Goal: Information Seeking & Learning: Learn about a topic

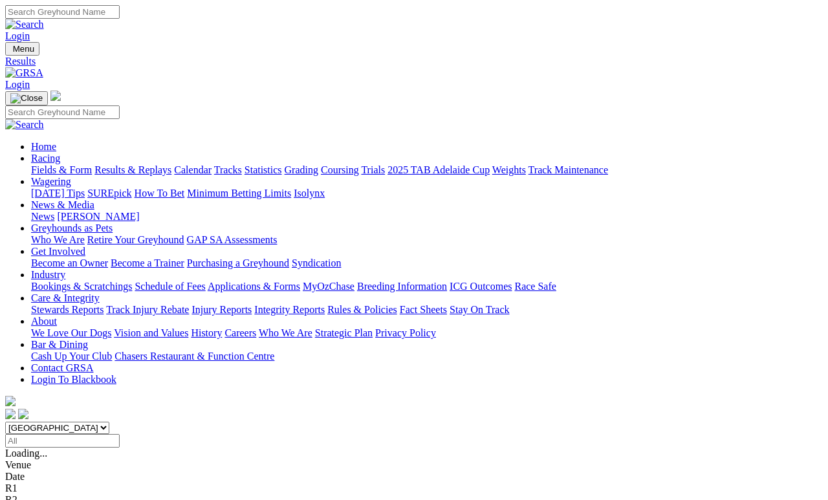
scroll to position [6, 0]
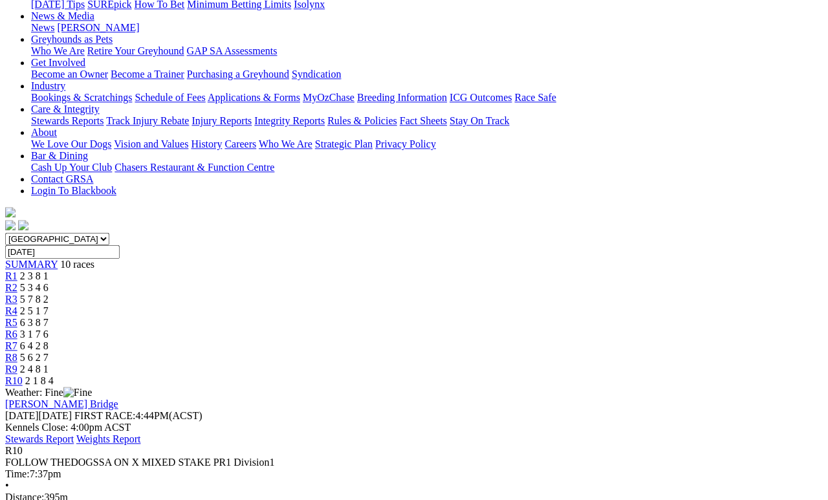
scroll to position [177, 0]
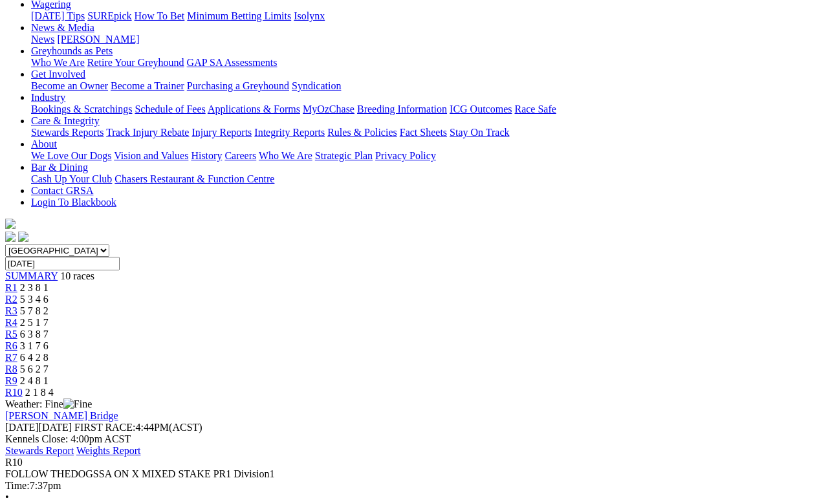
click at [49, 375] on span "2 4 8 1" at bounding box center [34, 380] width 28 height 11
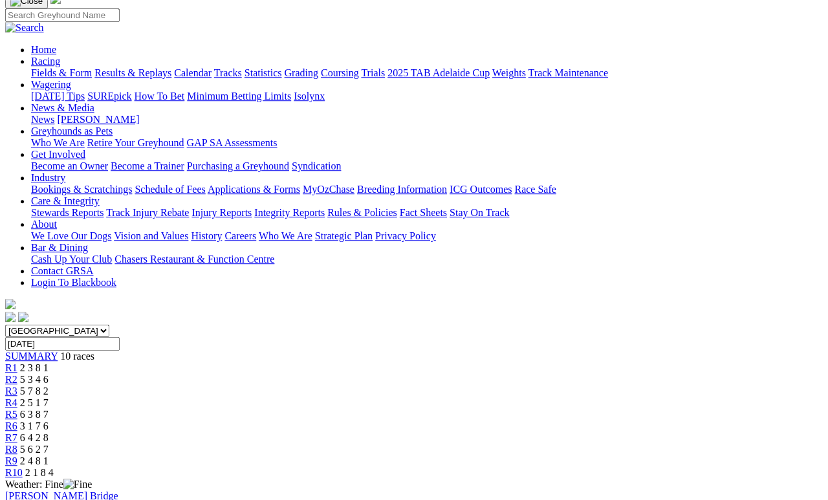
scroll to position [166, 0]
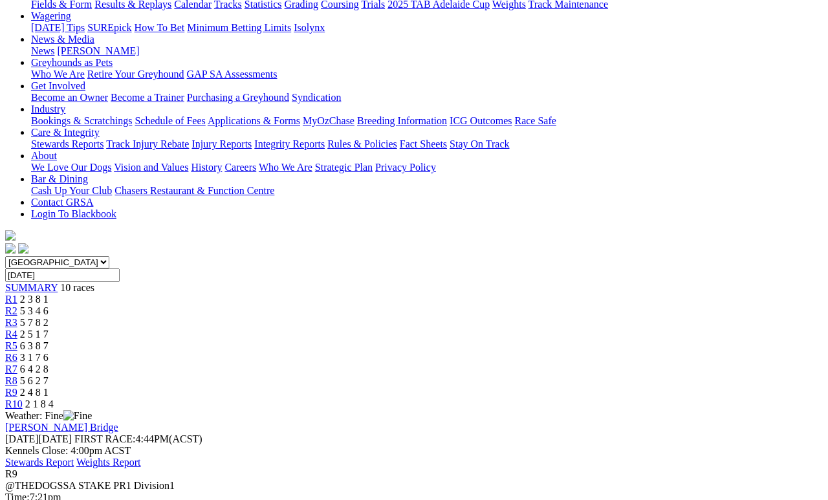
click at [17, 375] on span "R8" at bounding box center [11, 380] width 12 height 11
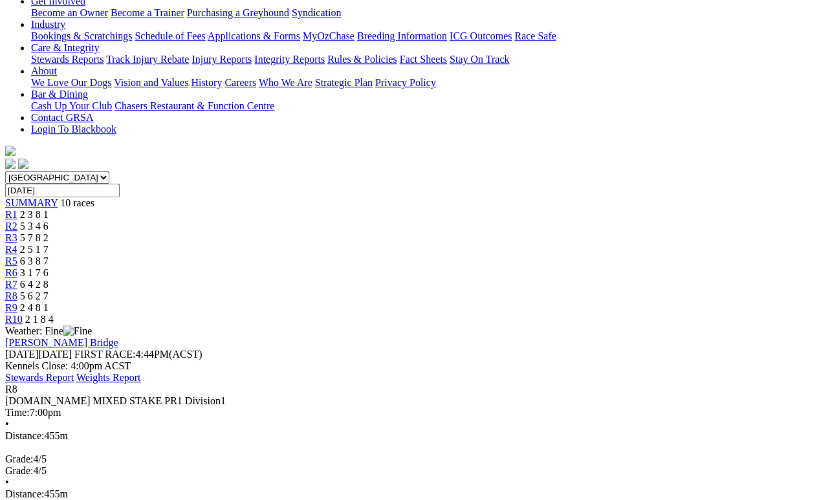
scroll to position [274, 0]
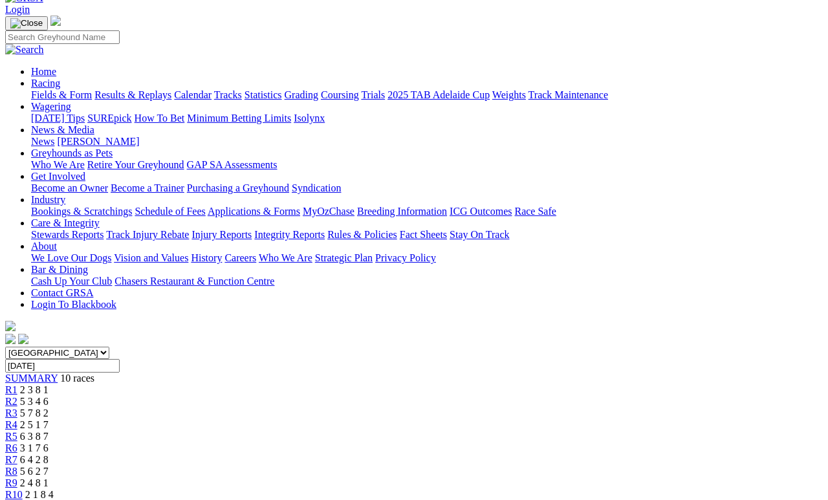
scroll to position [0, 0]
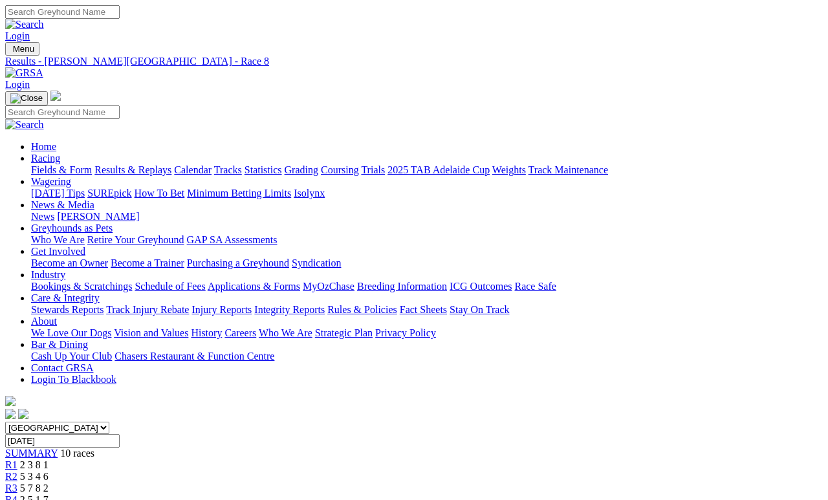
click at [17, 460] on span "R2" at bounding box center [11, 476] width 12 height 11
click at [17, 459] on link "R1" at bounding box center [11, 464] width 12 height 11
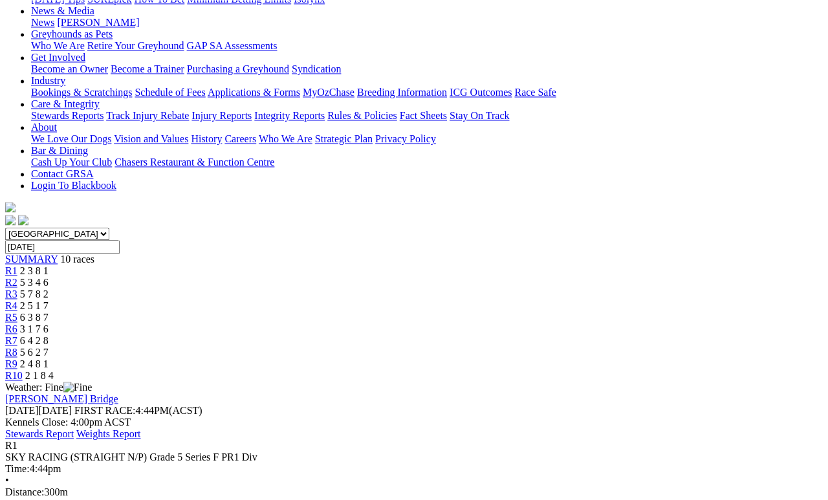
scroll to position [193, 0]
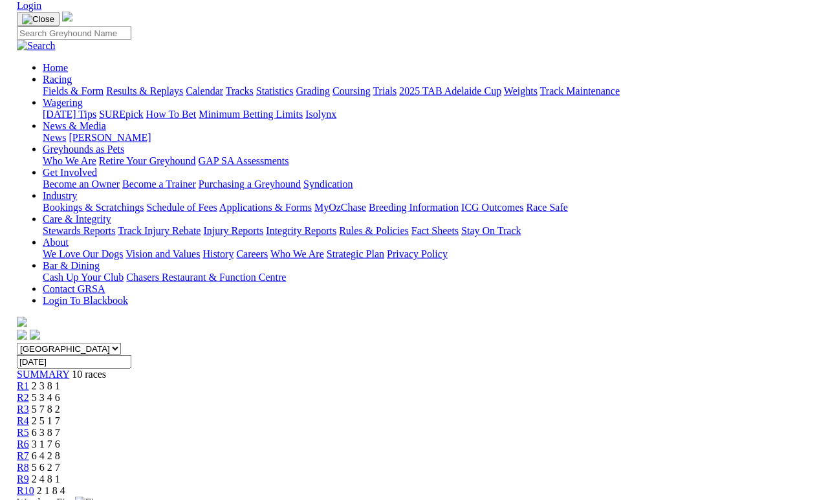
scroll to position [0, 0]
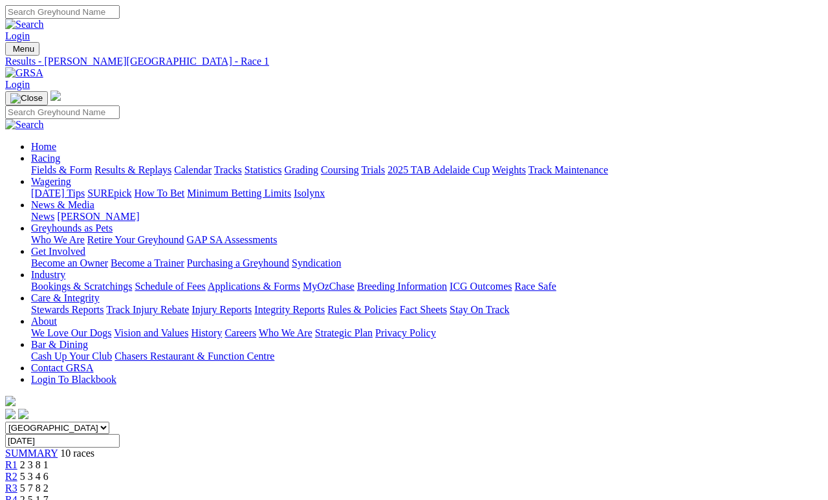
click at [53, 164] on link "Fields & Form" at bounding box center [61, 169] width 61 height 11
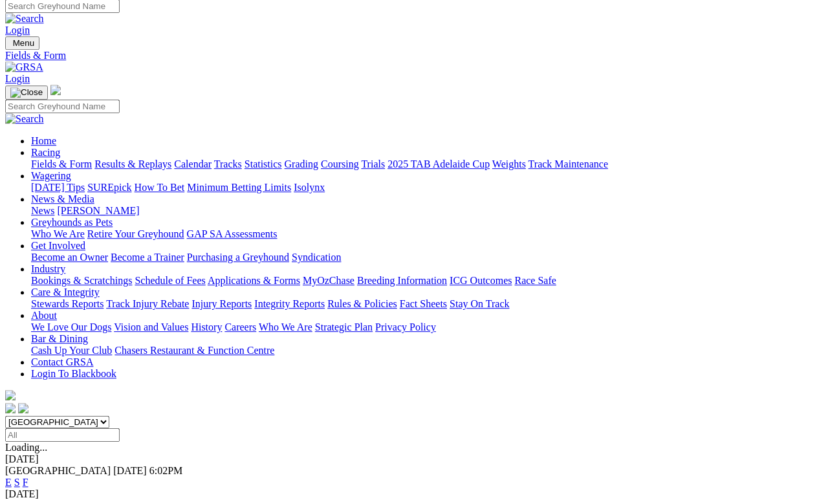
scroll to position [6, 0]
click at [28, 477] on link "F" at bounding box center [26, 482] width 6 height 11
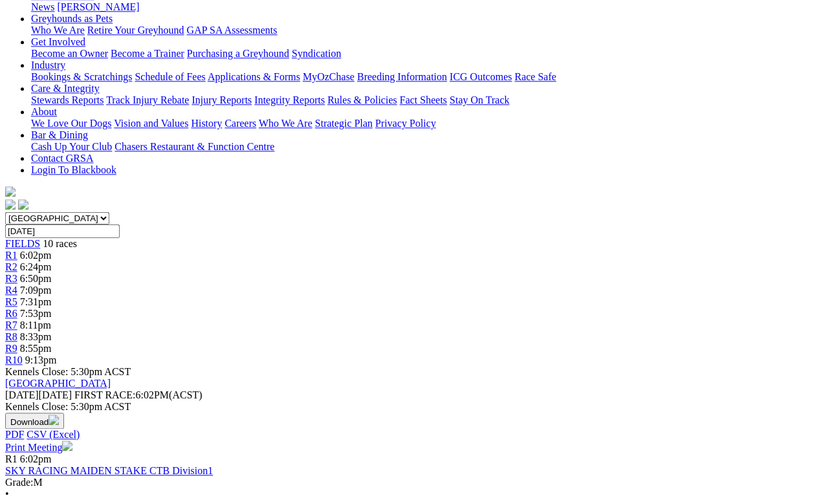
scroll to position [210, 0]
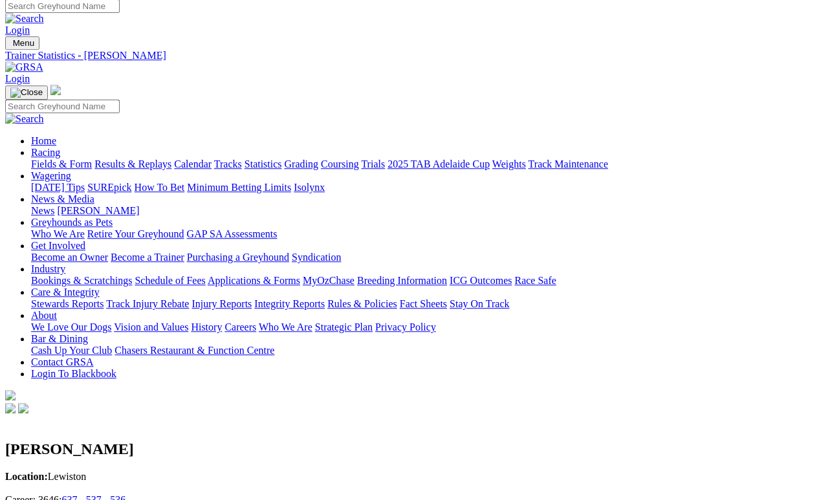
scroll to position [6, 0]
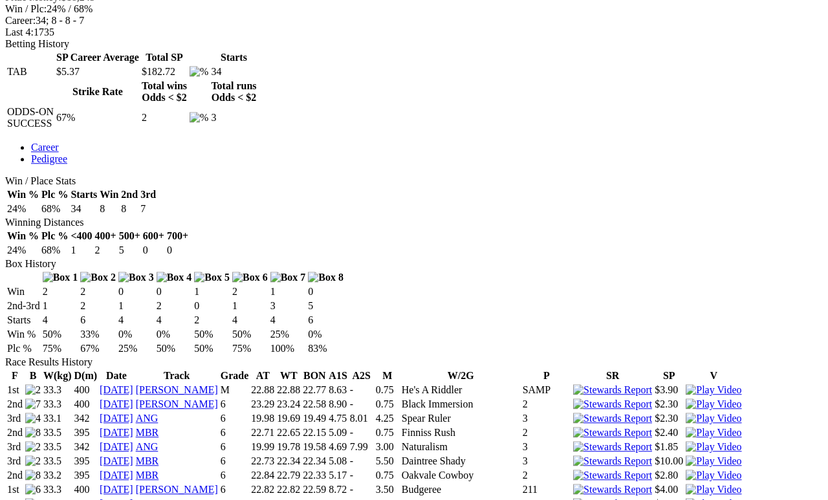
scroll to position [589, 0]
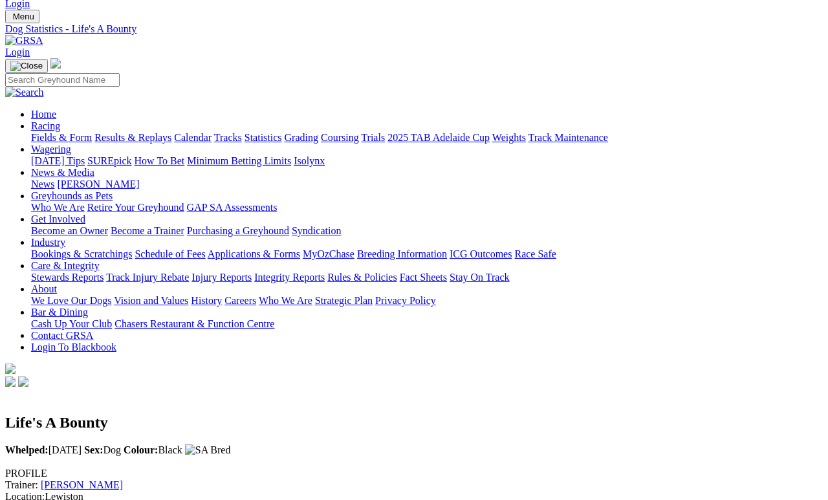
scroll to position [32, 12]
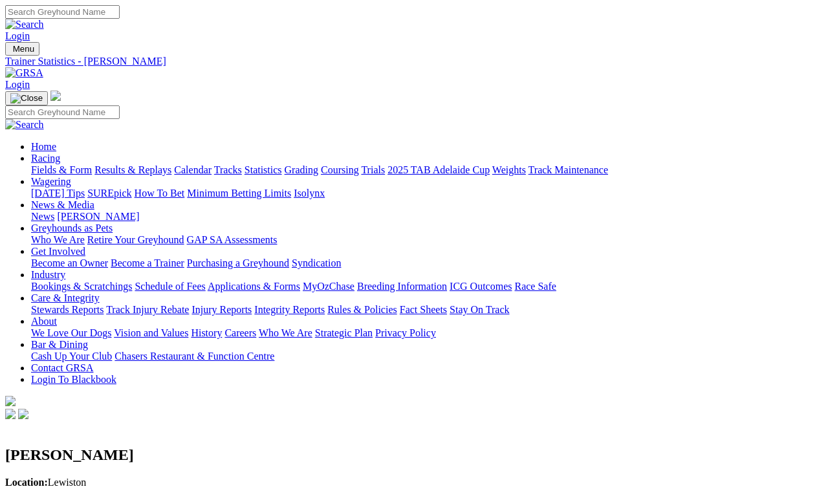
scroll to position [10, 0]
